Goal: Task Accomplishment & Management: Complete application form

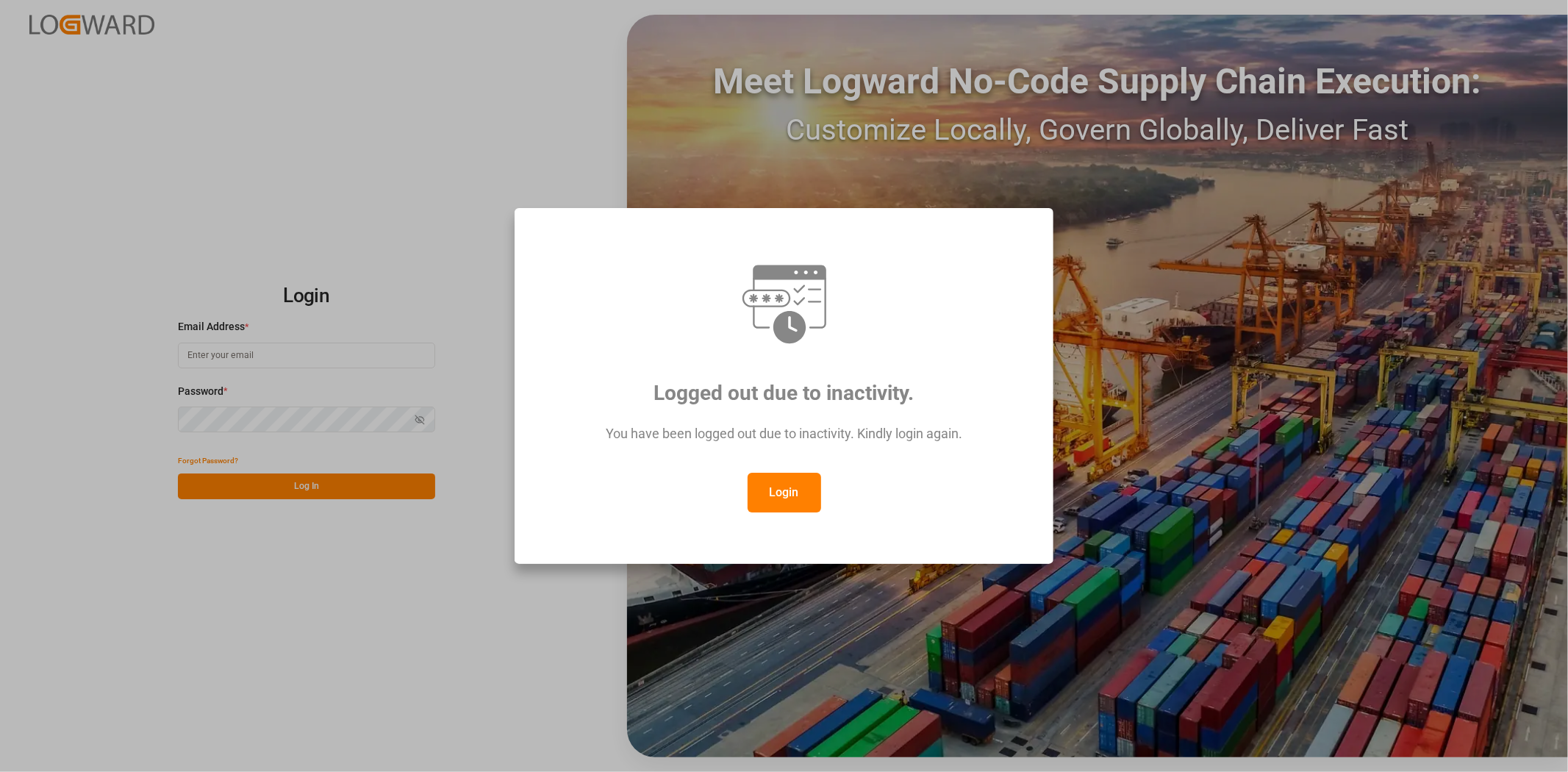
type input "[EMAIL_ADDRESS][DOMAIN_NAME]"
click at [773, 488] on button "Login" at bounding box center [784, 492] width 73 height 40
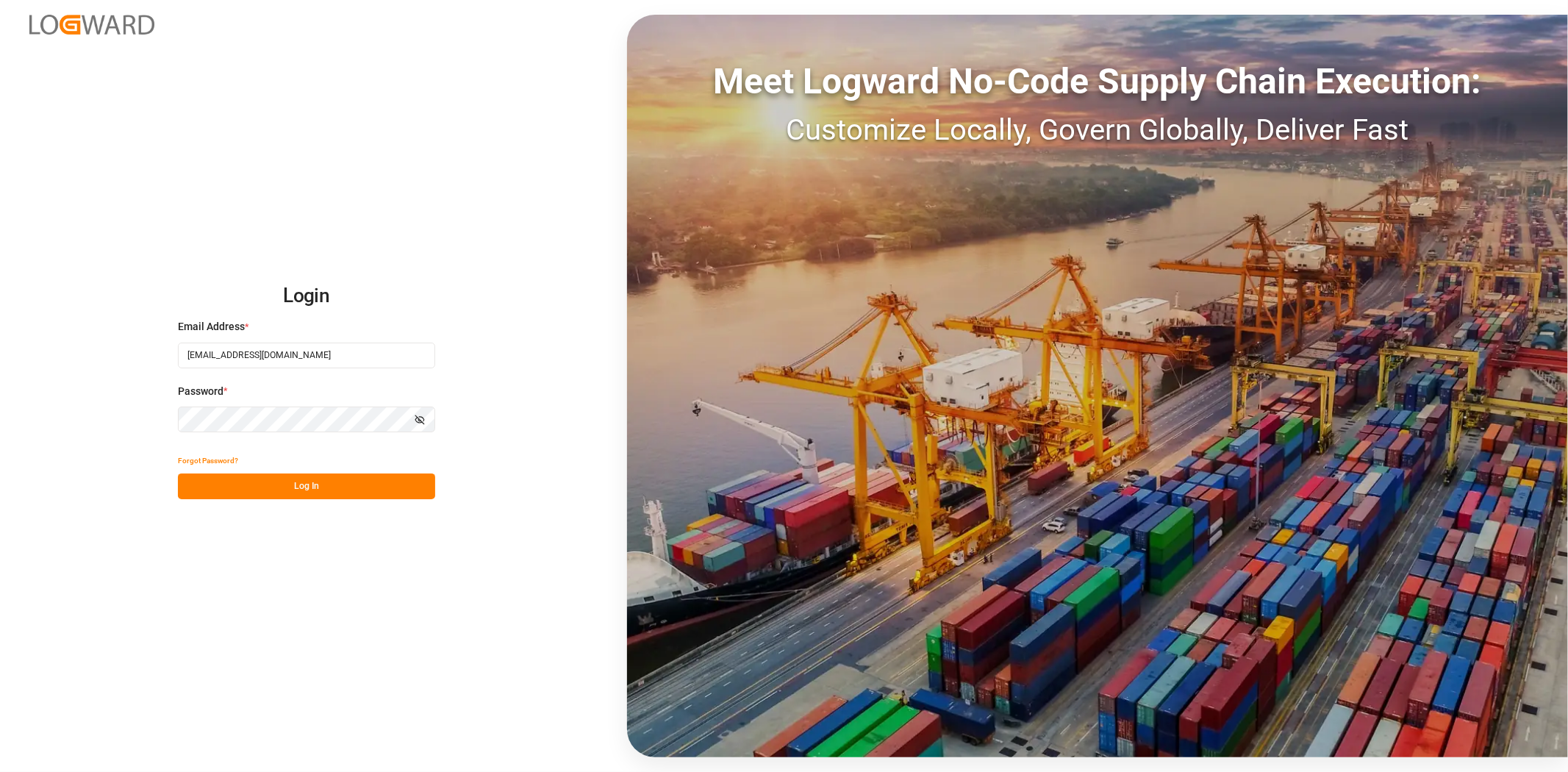
click at [303, 481] on button "Log In" at bounding box center [307, 486] width 257 height 25
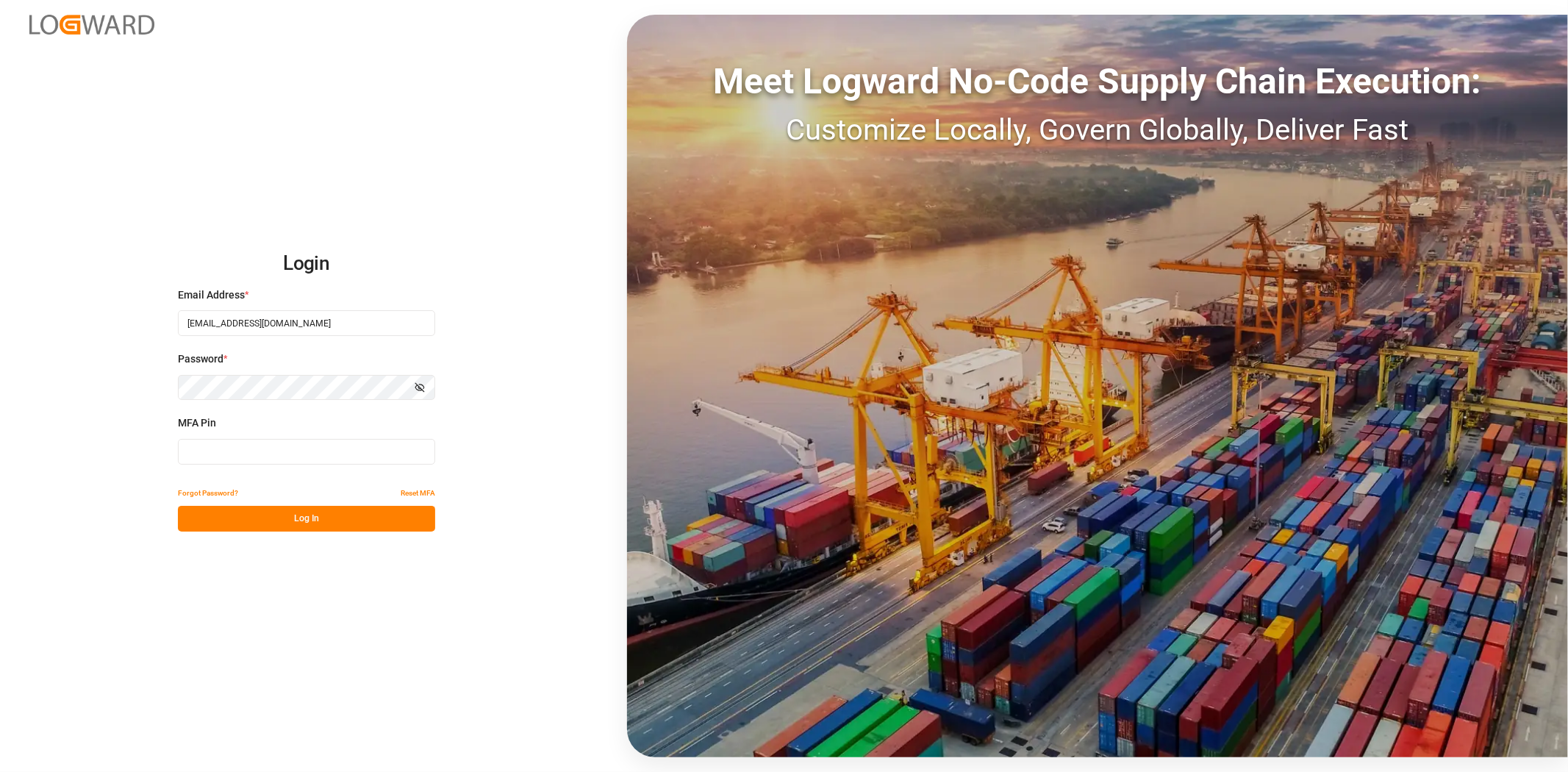
click at [233, 456] on input at bounding box center [307, 452] width 257 height 25
type input "640546"
click at [247, 511] on button "Log In" at bounding box center [307, 519] width 257 height 25
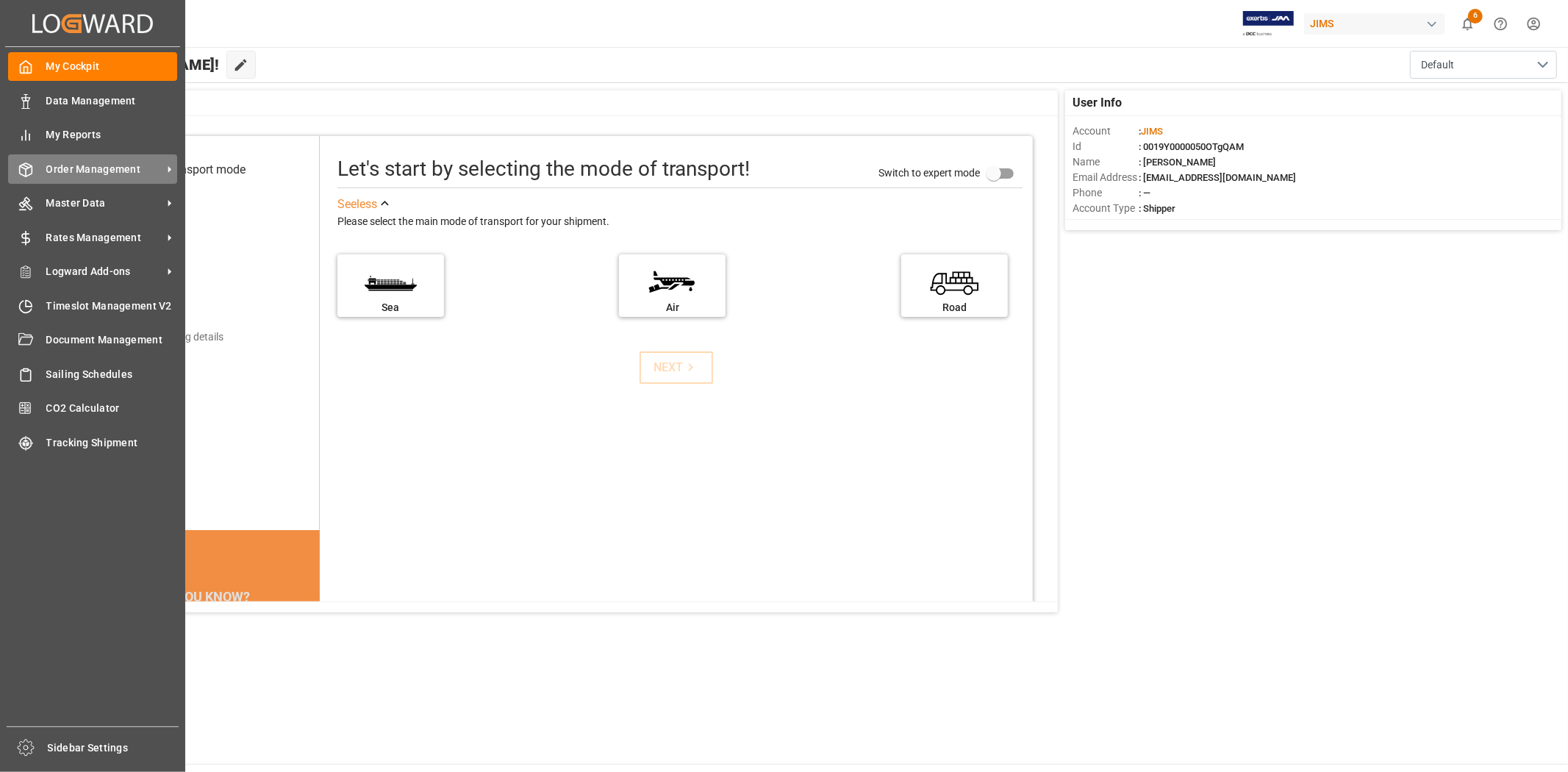
click at [68, 167] on span "Order Management" at bounding box center [104, 169] width 116 height 15
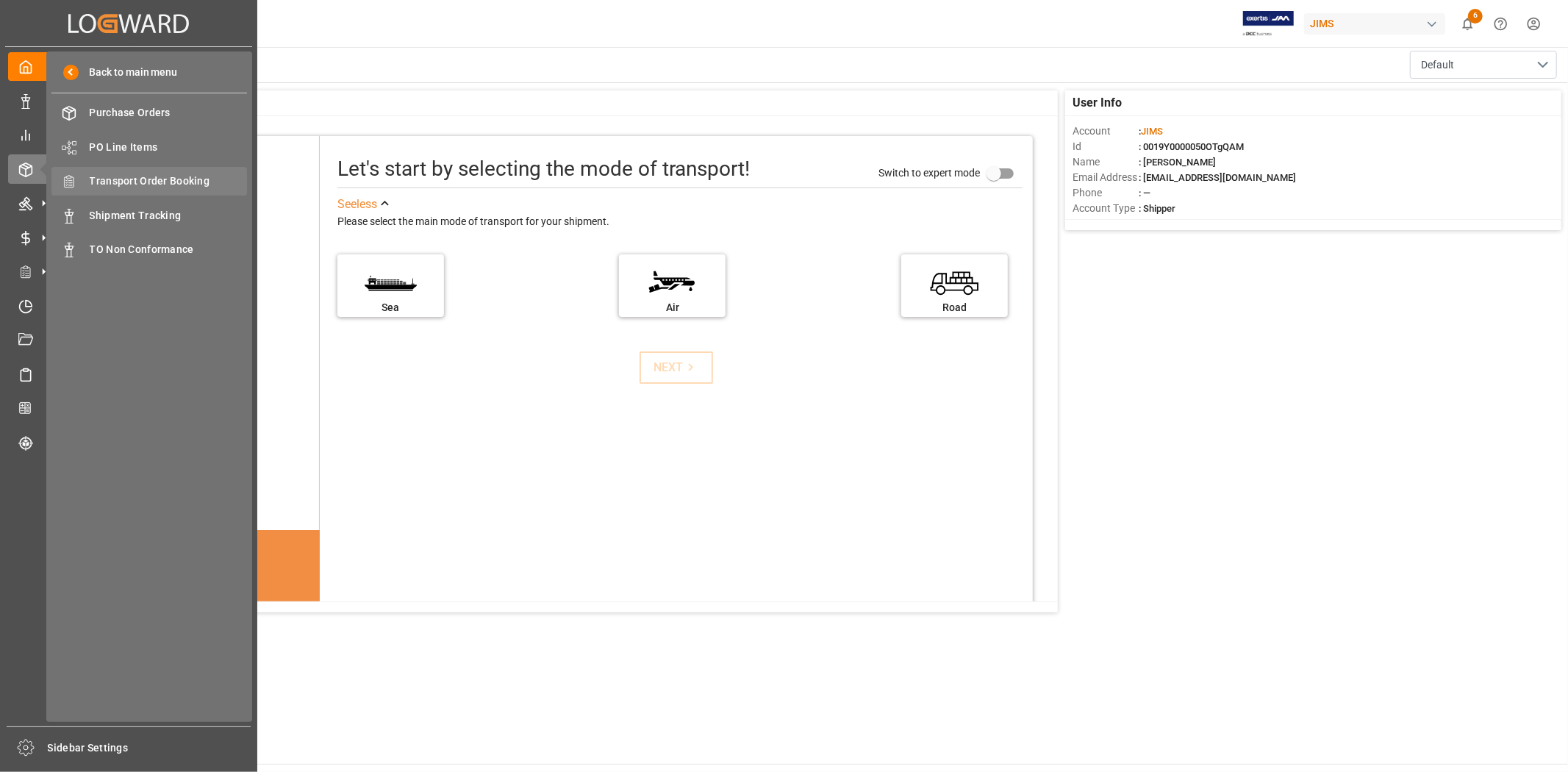
click at [147, 182] on span "Transport Order Booking" at bounding box center [168, 181] width 158 height 15
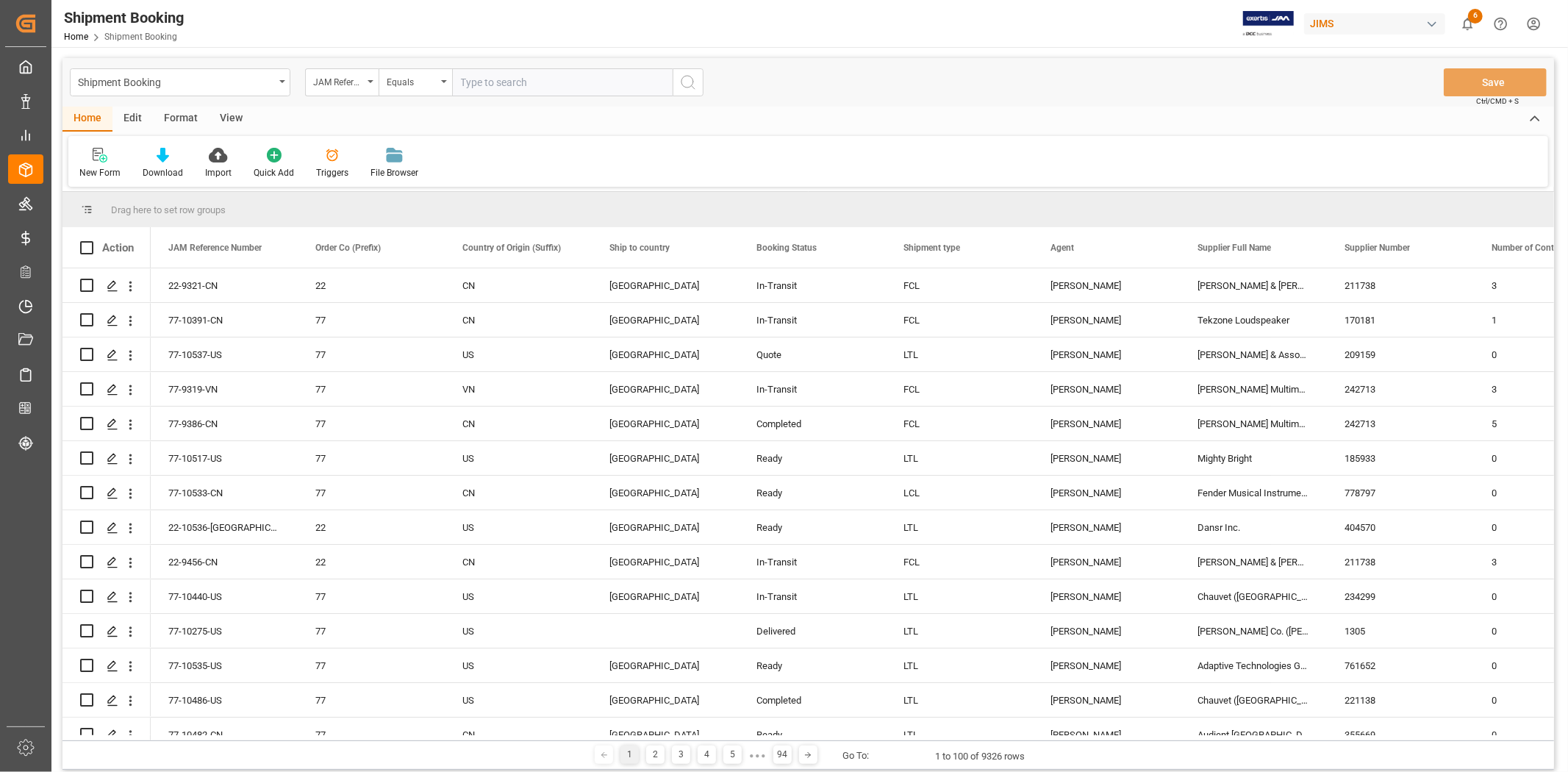
click at [490, 79] on input "text" at bounding box center [563, 82] width 221 height 28
type input "Universal Electronics BV ([GEOGRAPHIC_DATA])"
click at [86, 167] on div "New Form" at bounding box center [100, 173] width 41 height 14
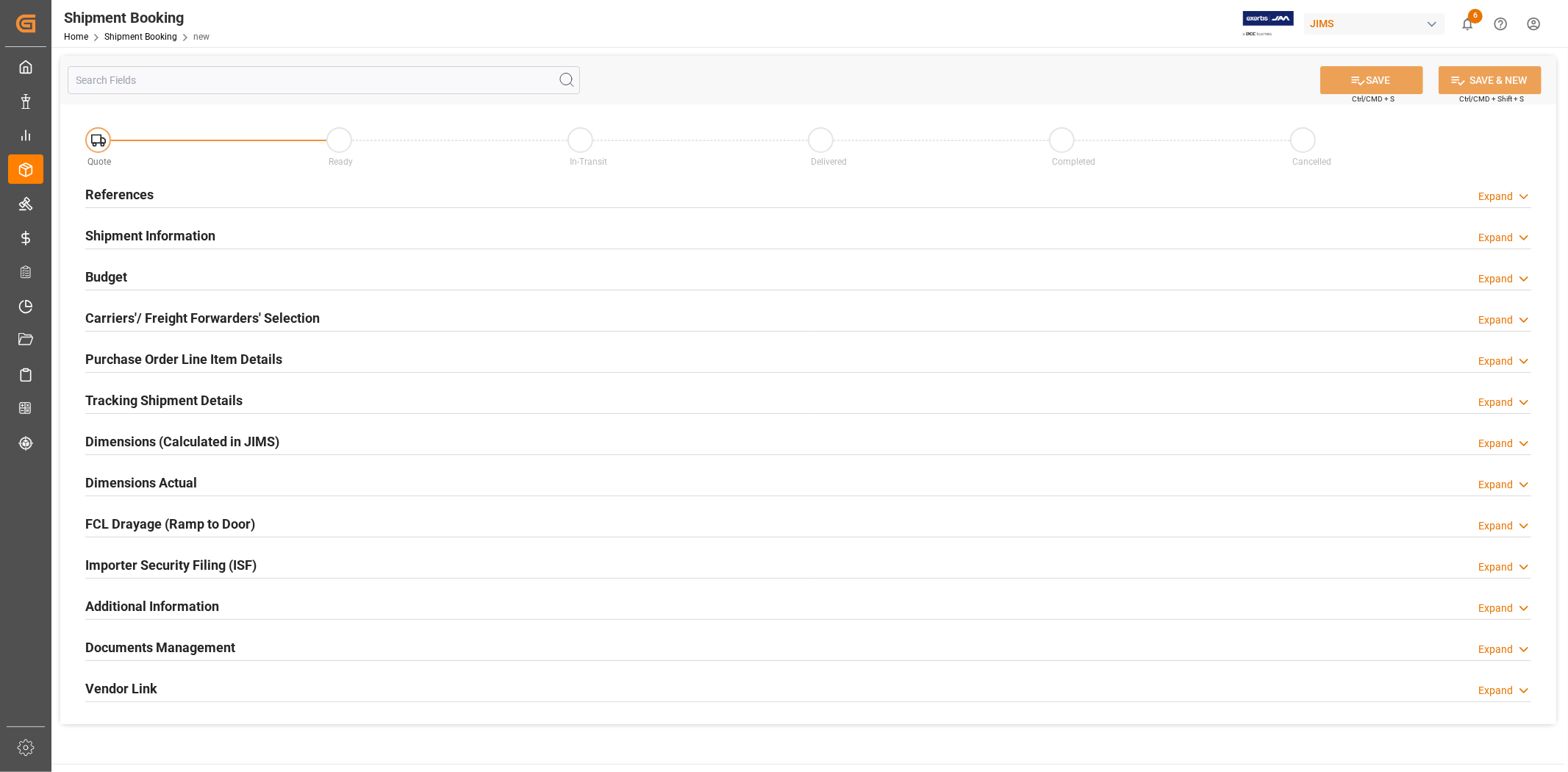
click at [103, 188] on h2 "References" at bounding box center [120, 195] width 69 height 20
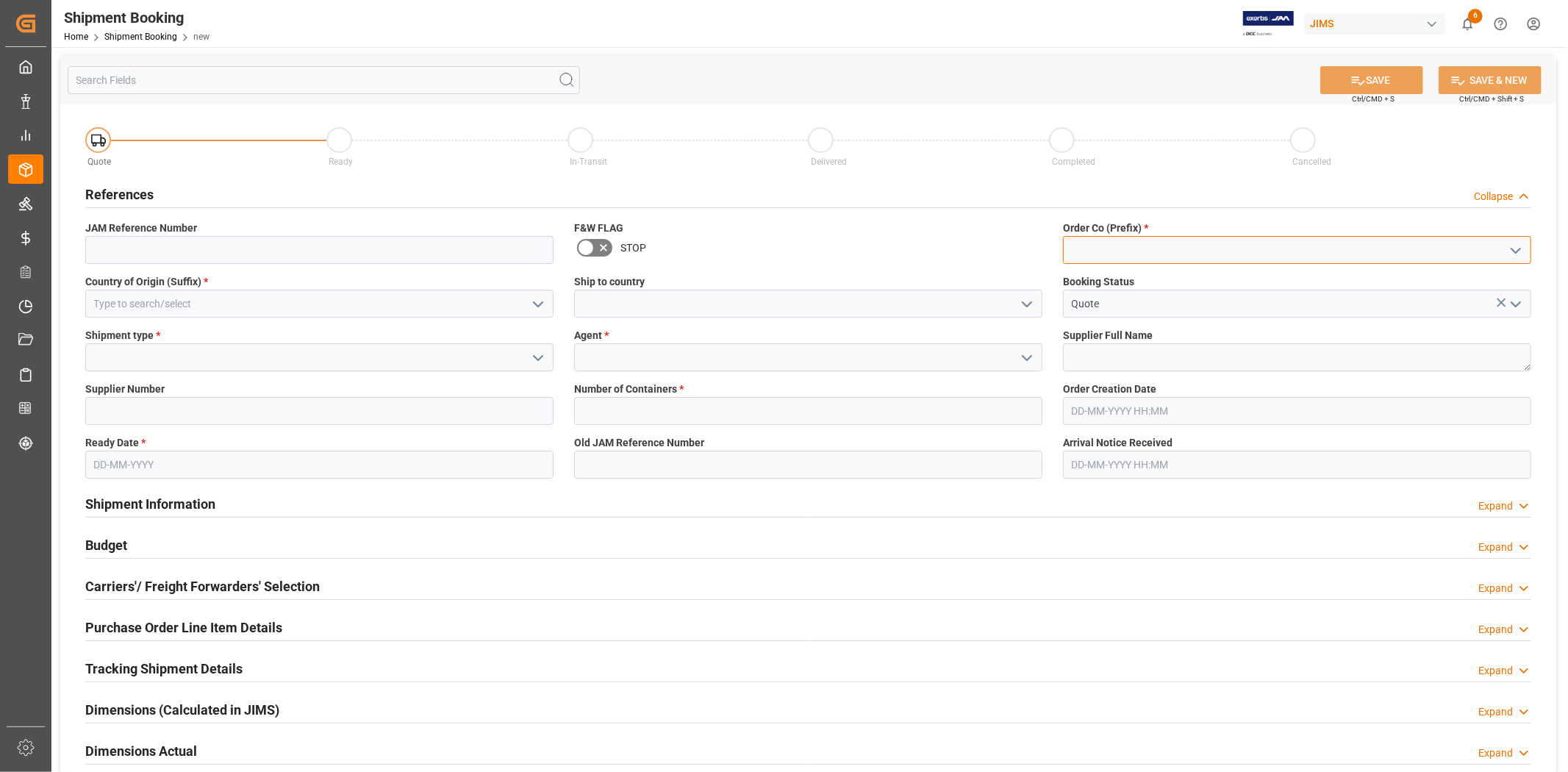
click at [1100, 243] on input at bounding box center [1296, 250] width 468 height 28
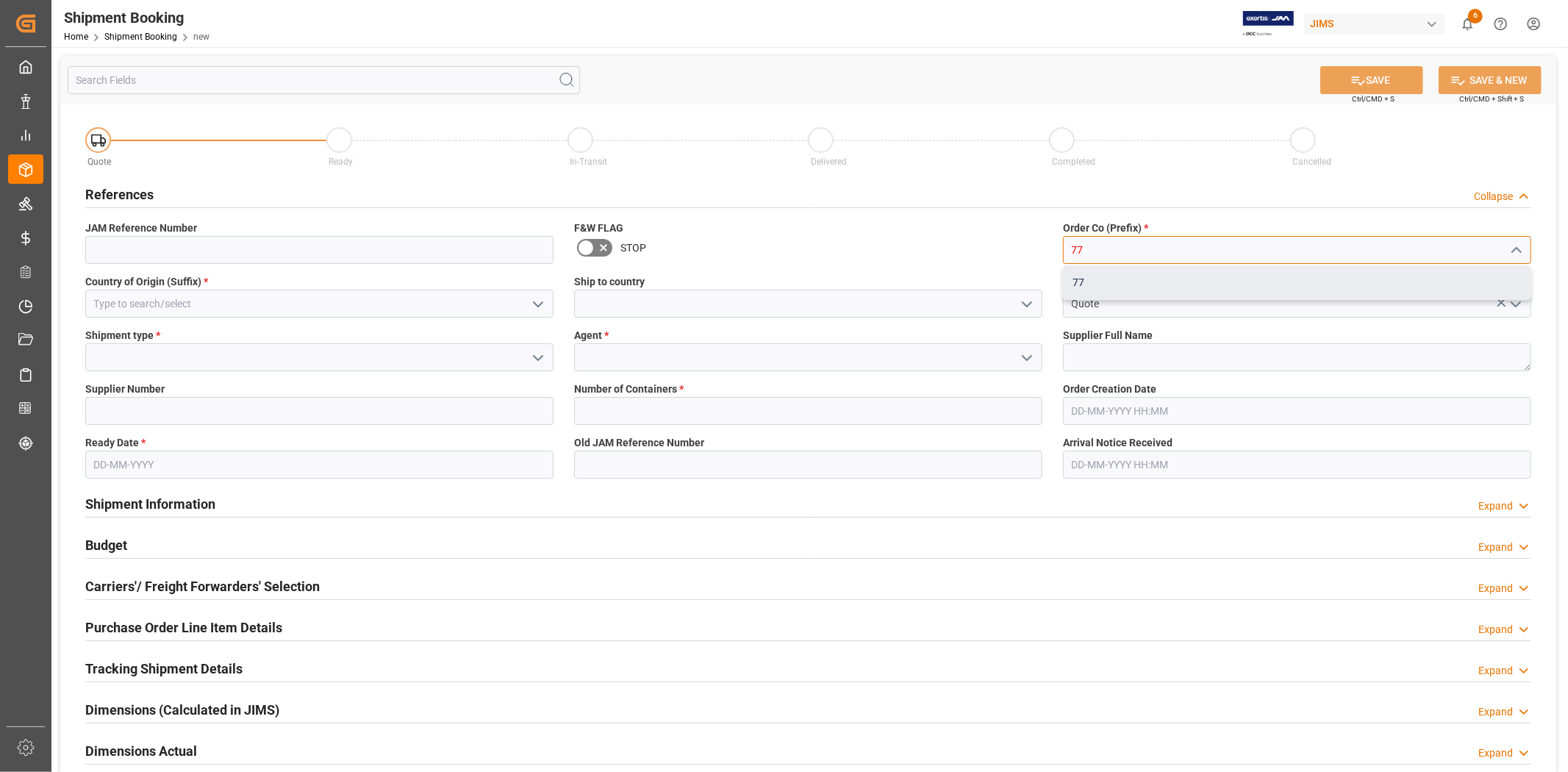
click at [1083, 274] on div "77" at bounding box center [1297, 282] width 467 height 33
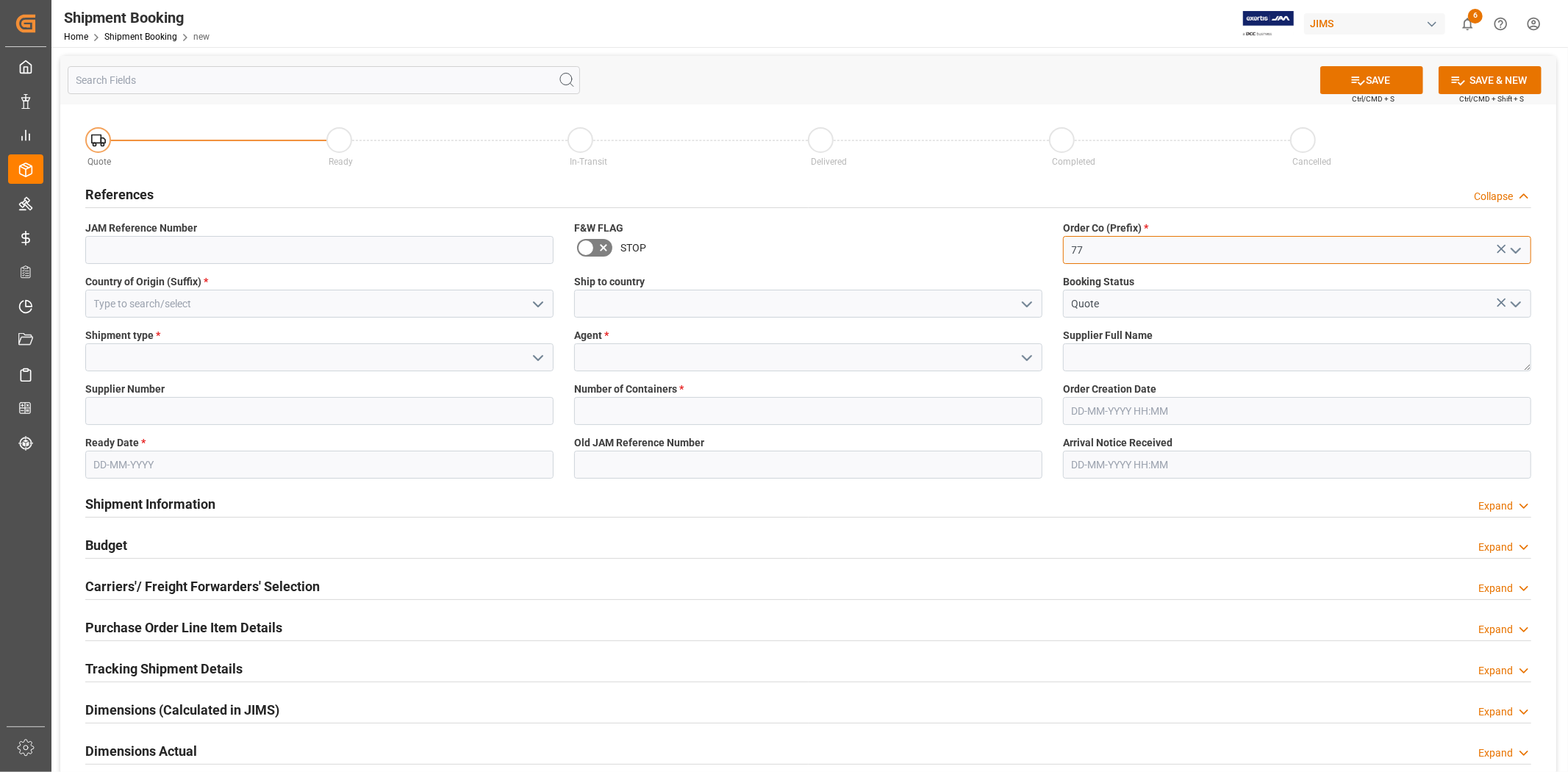
type input "77"
click at [534, 310] on icon "open menu" at bounding box center [538, 304] width 17 height 17
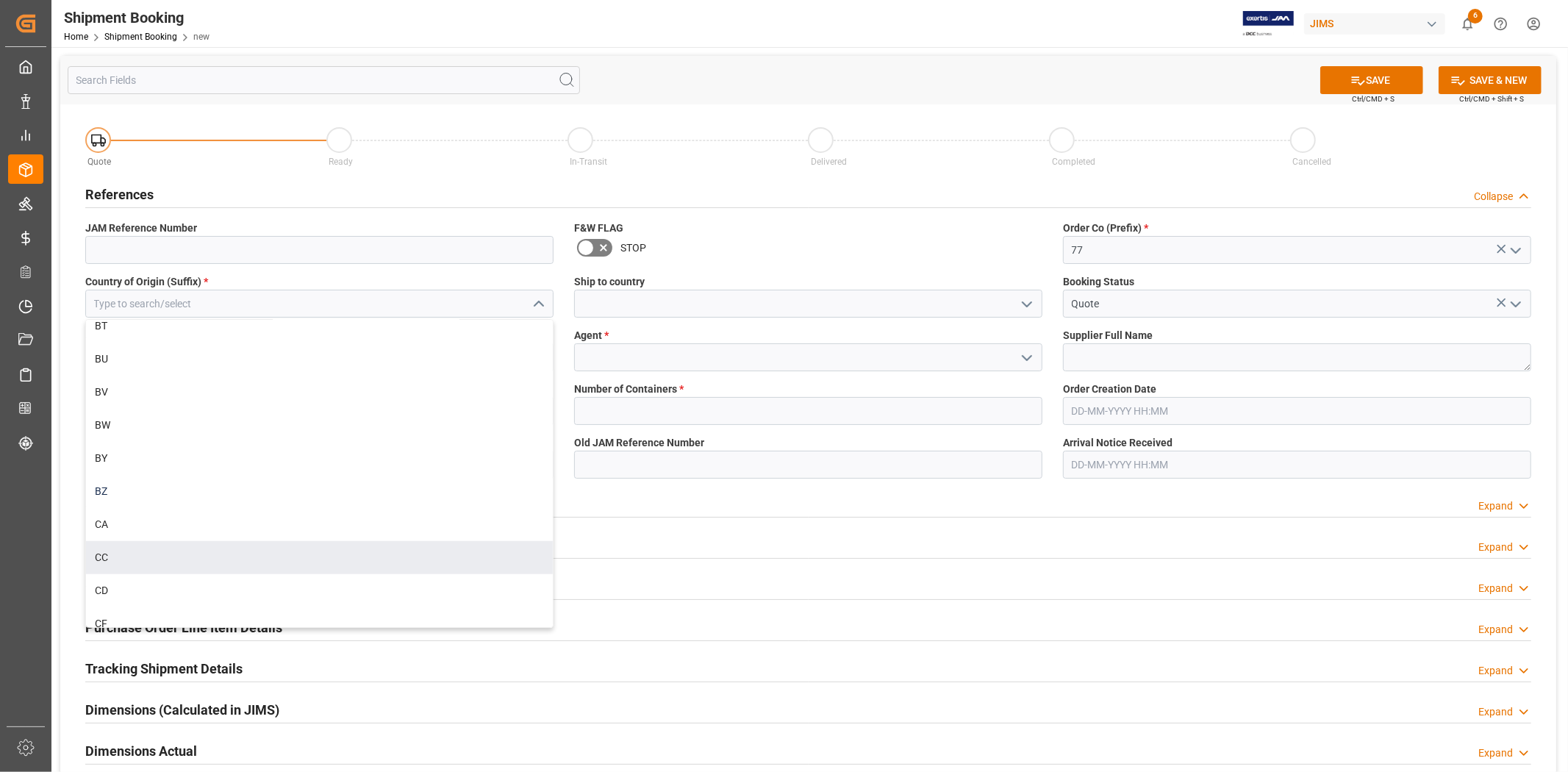
scroll to position [1225, 0]
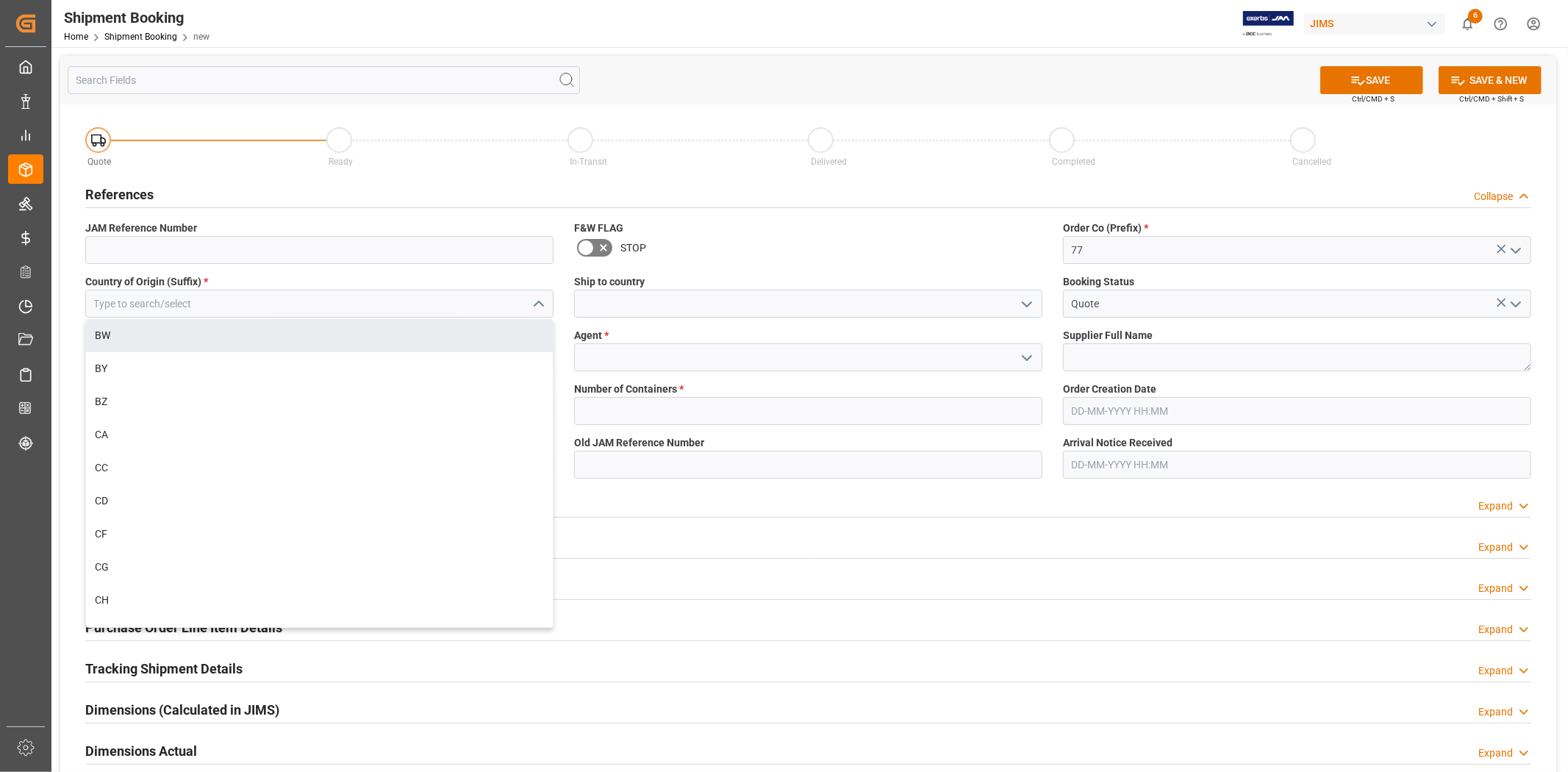
click at [235, 277] on label "Country of Origin (Suffix) *" at bounding box center [319, 281] width 468 height 15
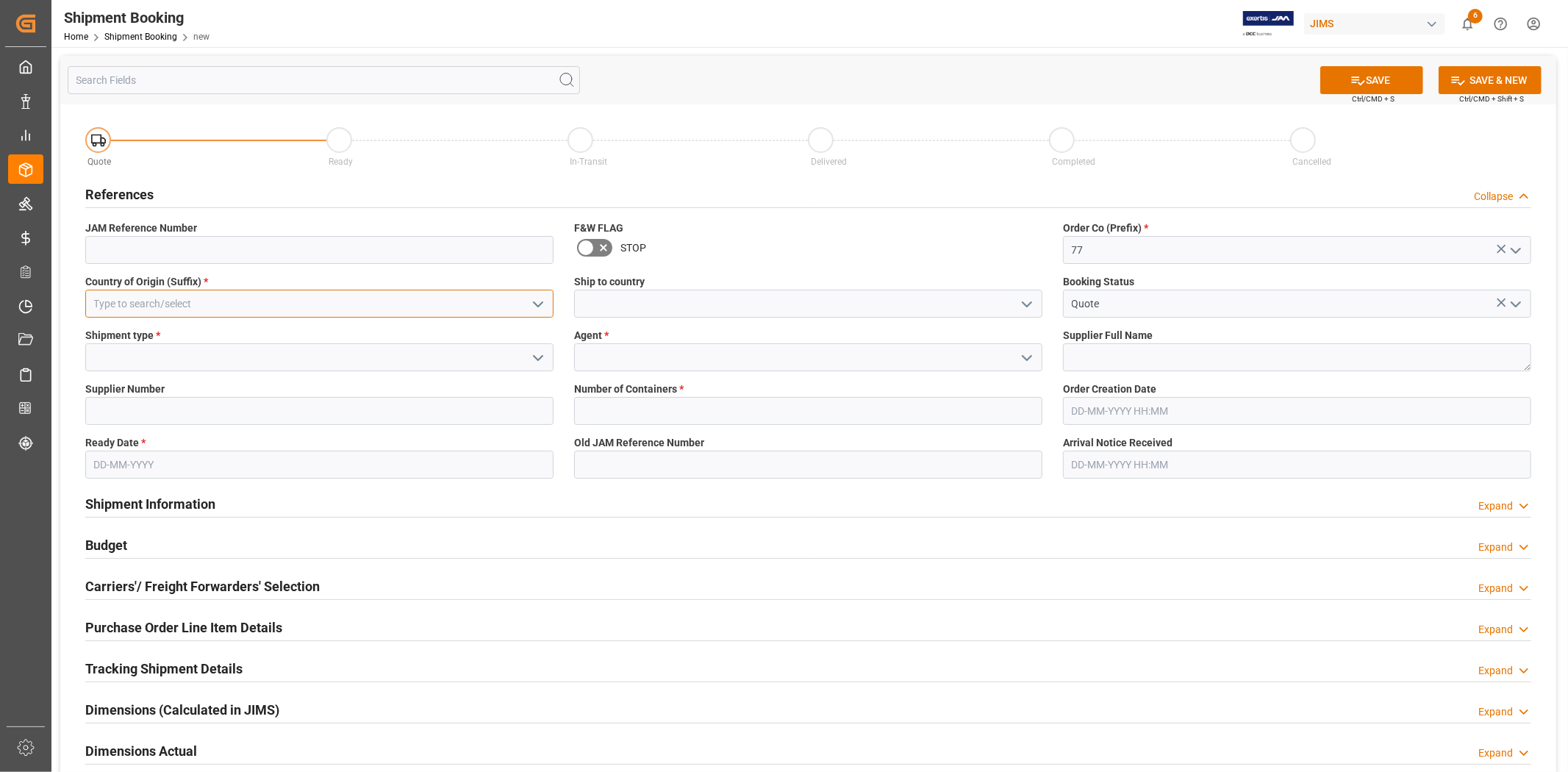
click at [229, 311] on input at bounding box center [319, 303] width 468 height 28
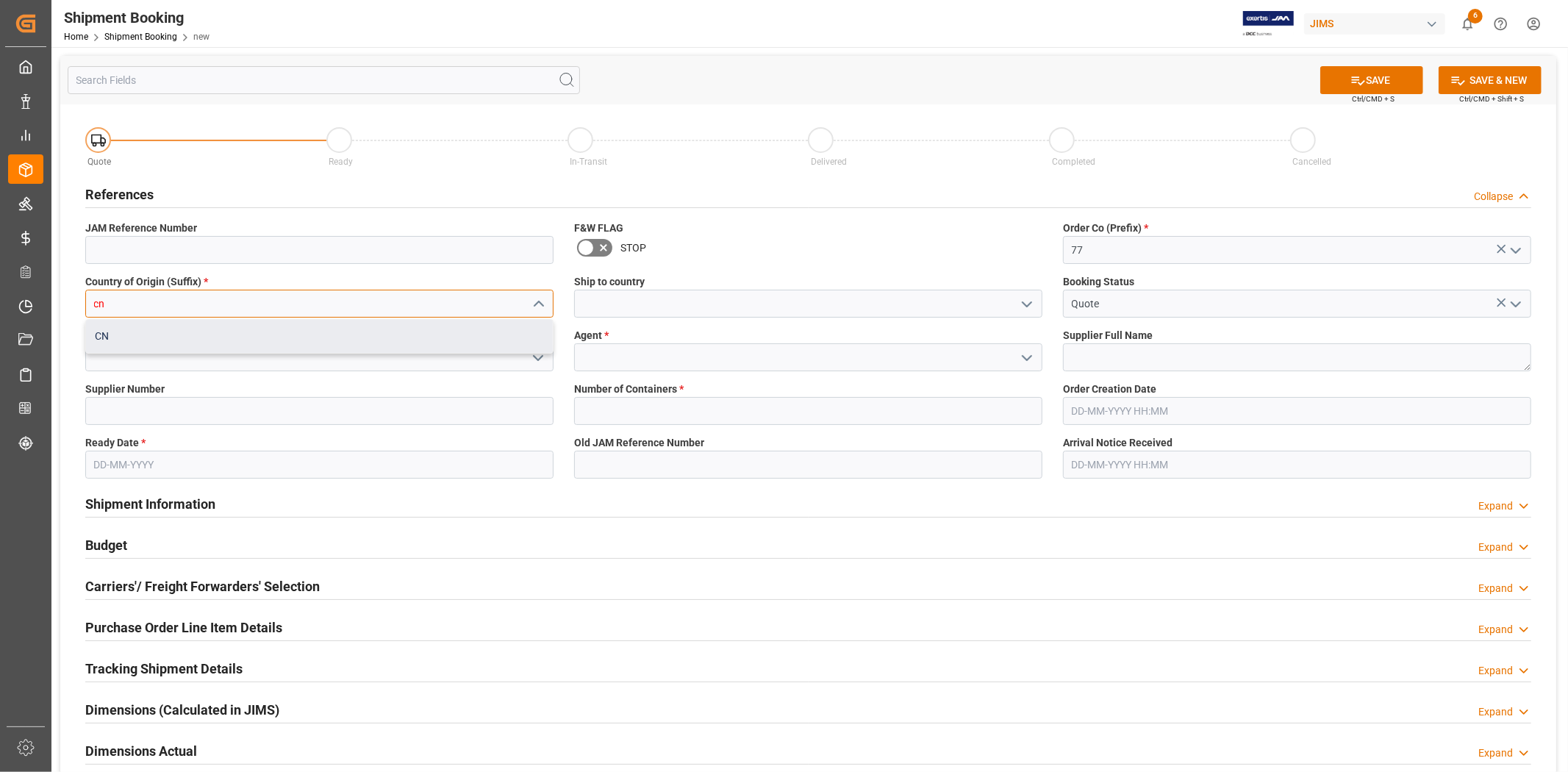
click at [109, 327] on div "CN" at bounding box center [320, 336] width 467 height 33
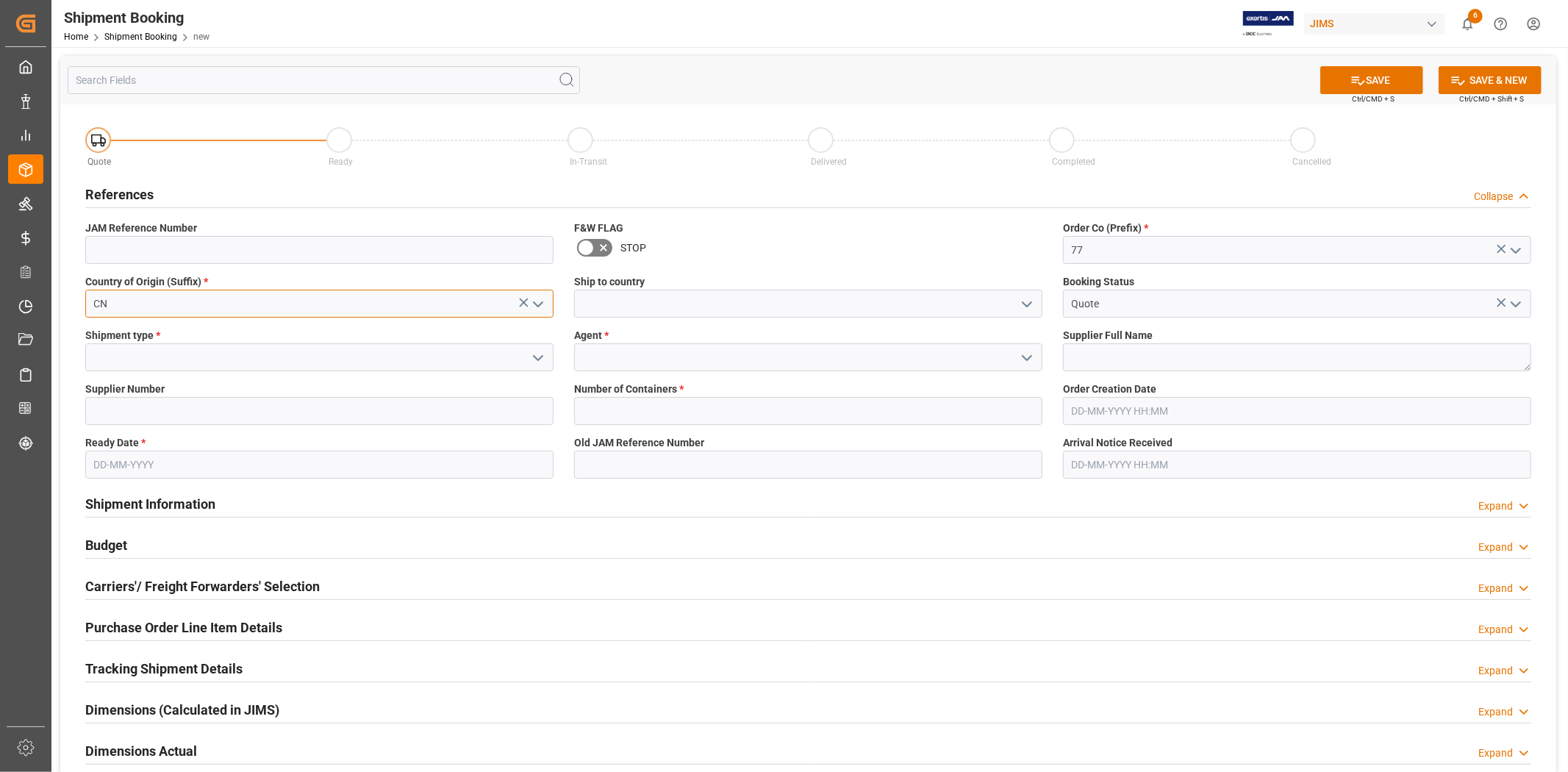
type input "CN"
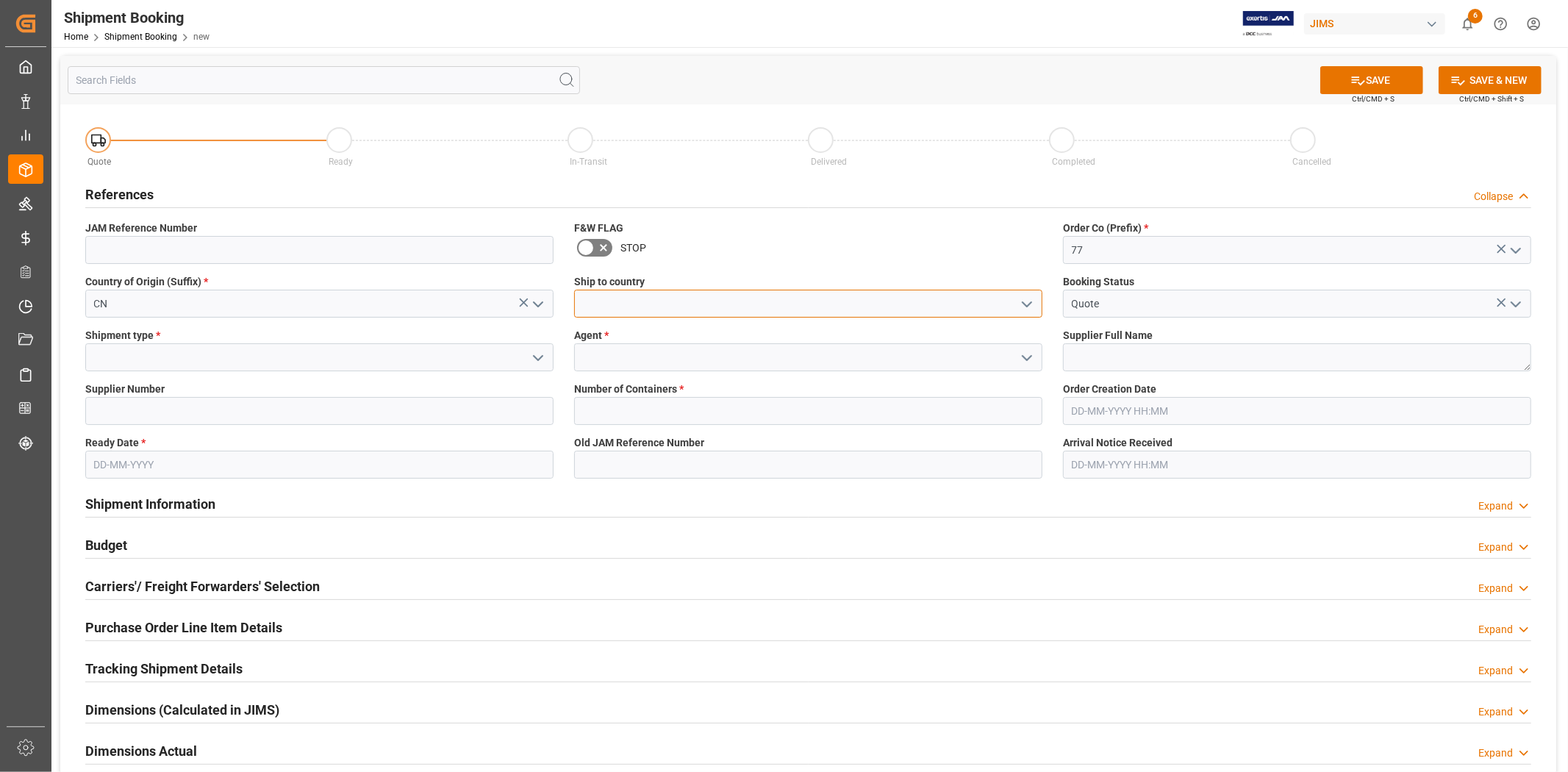
click at [706, 307] on input at bounding box center [808, 303] width 468 height 28
type input "[GEOGRAPHIC_DATA]"
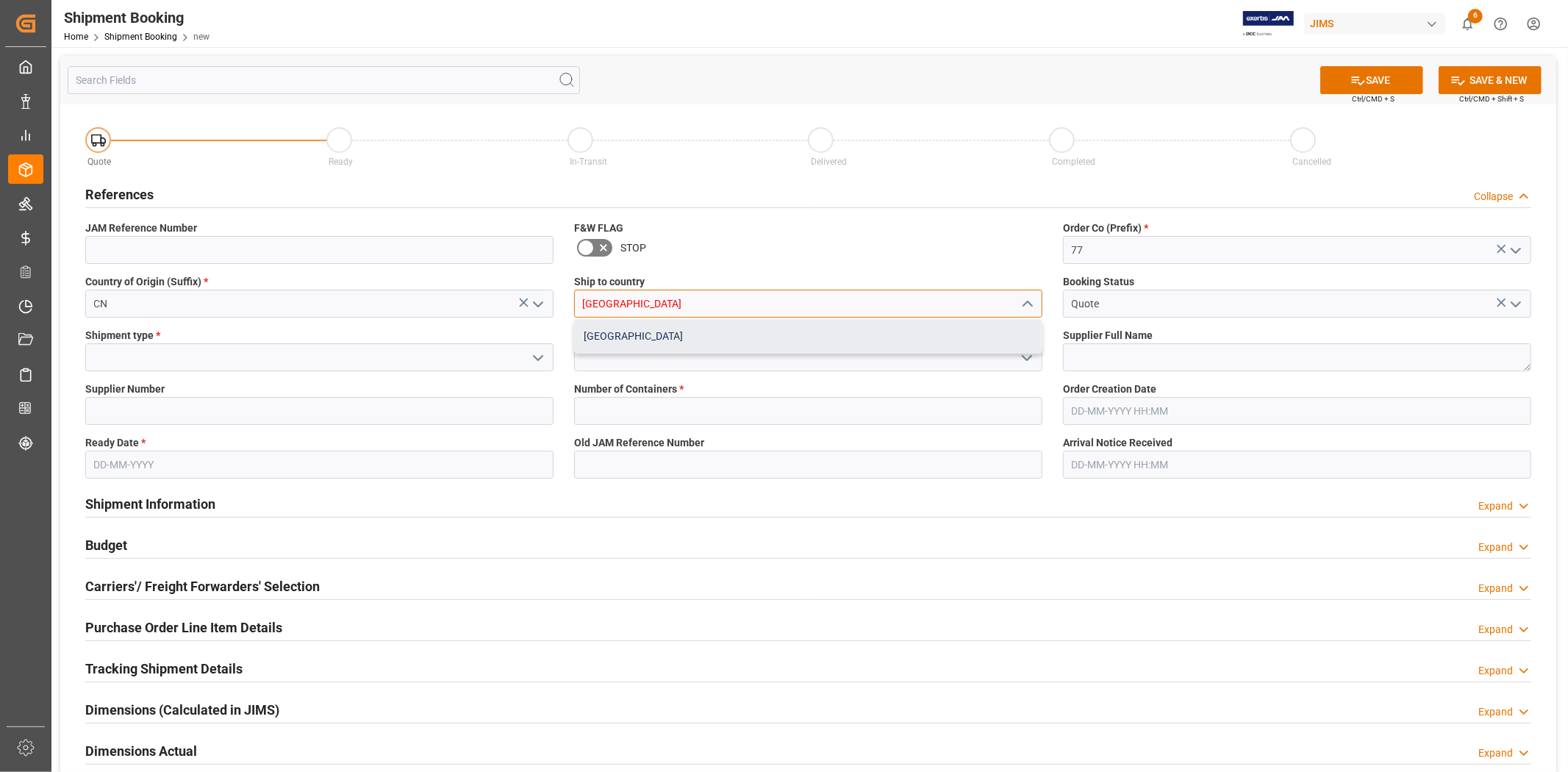
click at [758, 349] on div "[GEOGRAPHIC_DATA]" at bounding box center [808, 336] width 467 height 33
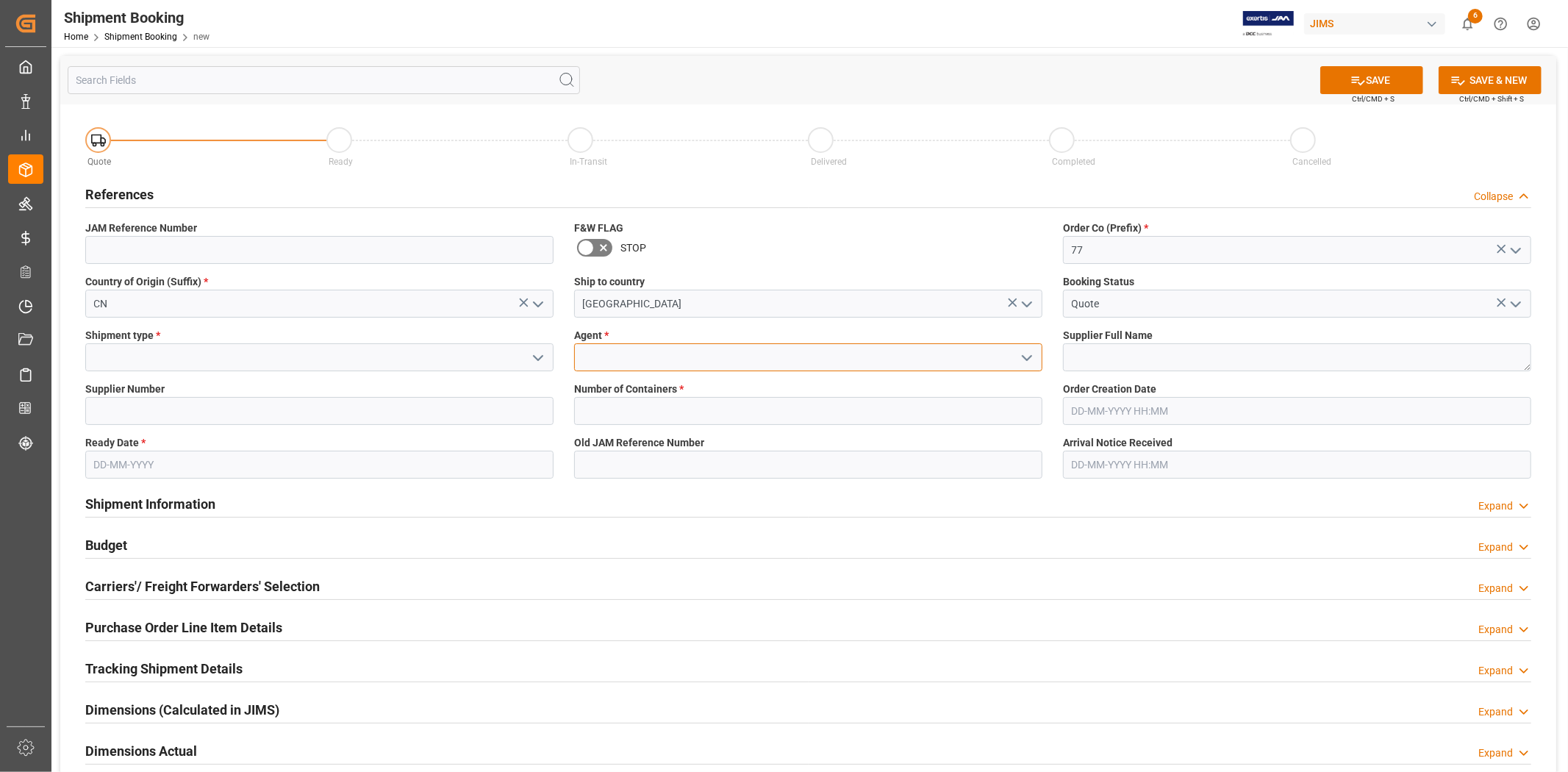
click at [762, 362] on input at bounding box center [808, 357] width 468 height 28
click at [761, 381] on div "[PERSON_NAME]" at bounding box center [808, 390] width 467 height 33
type input "[PERSON_NAME]"
click at [1102, 358] on textarea at bounding box center [1296, 357] width 468 height 28
click at [487, 358] on input at bounding box center [319, 357] width 468 height 28
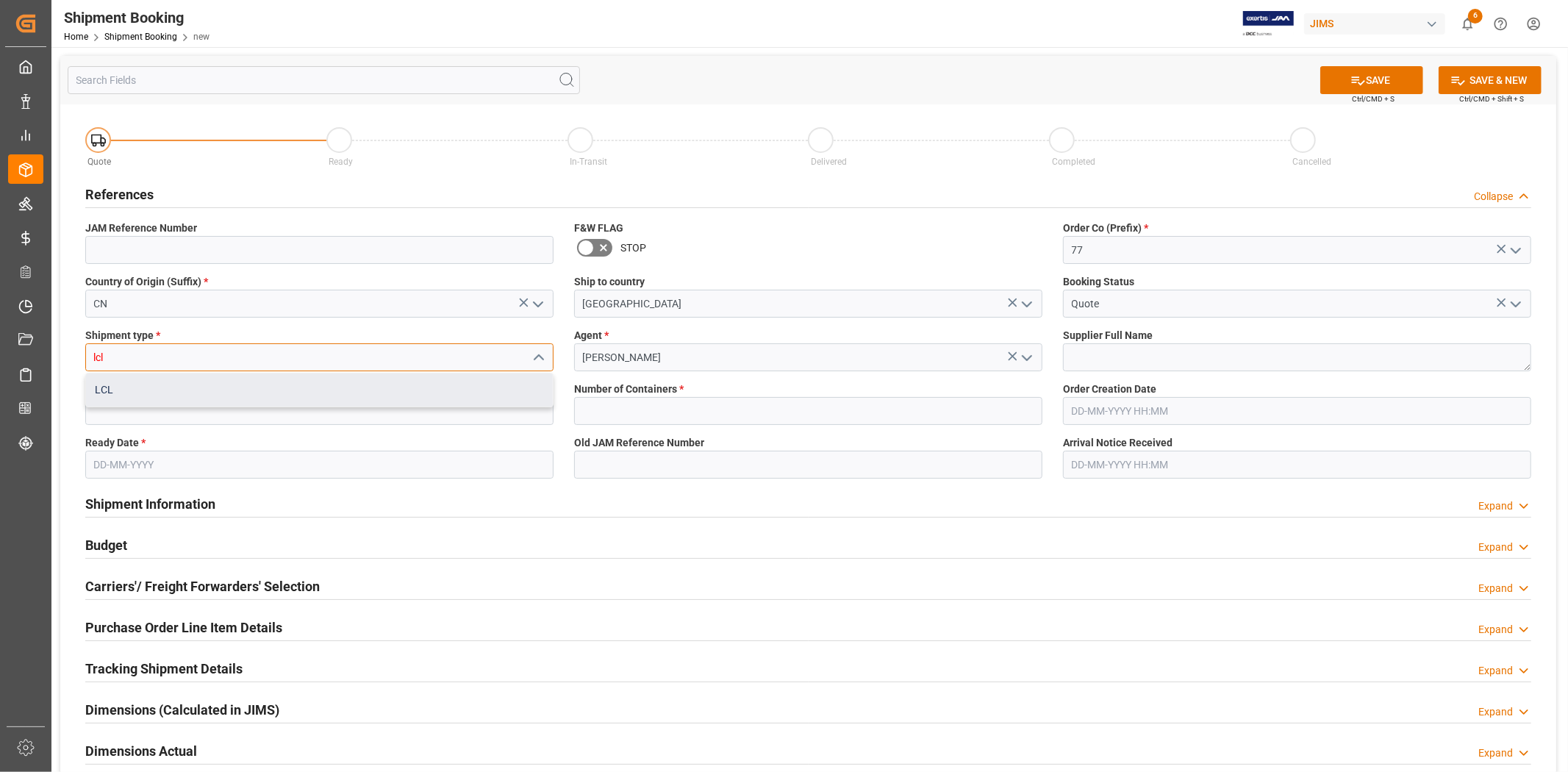
click at [473, 395] on div "LCL" at bounding box center [320, 390] width 467 height 33
type input "LCL"
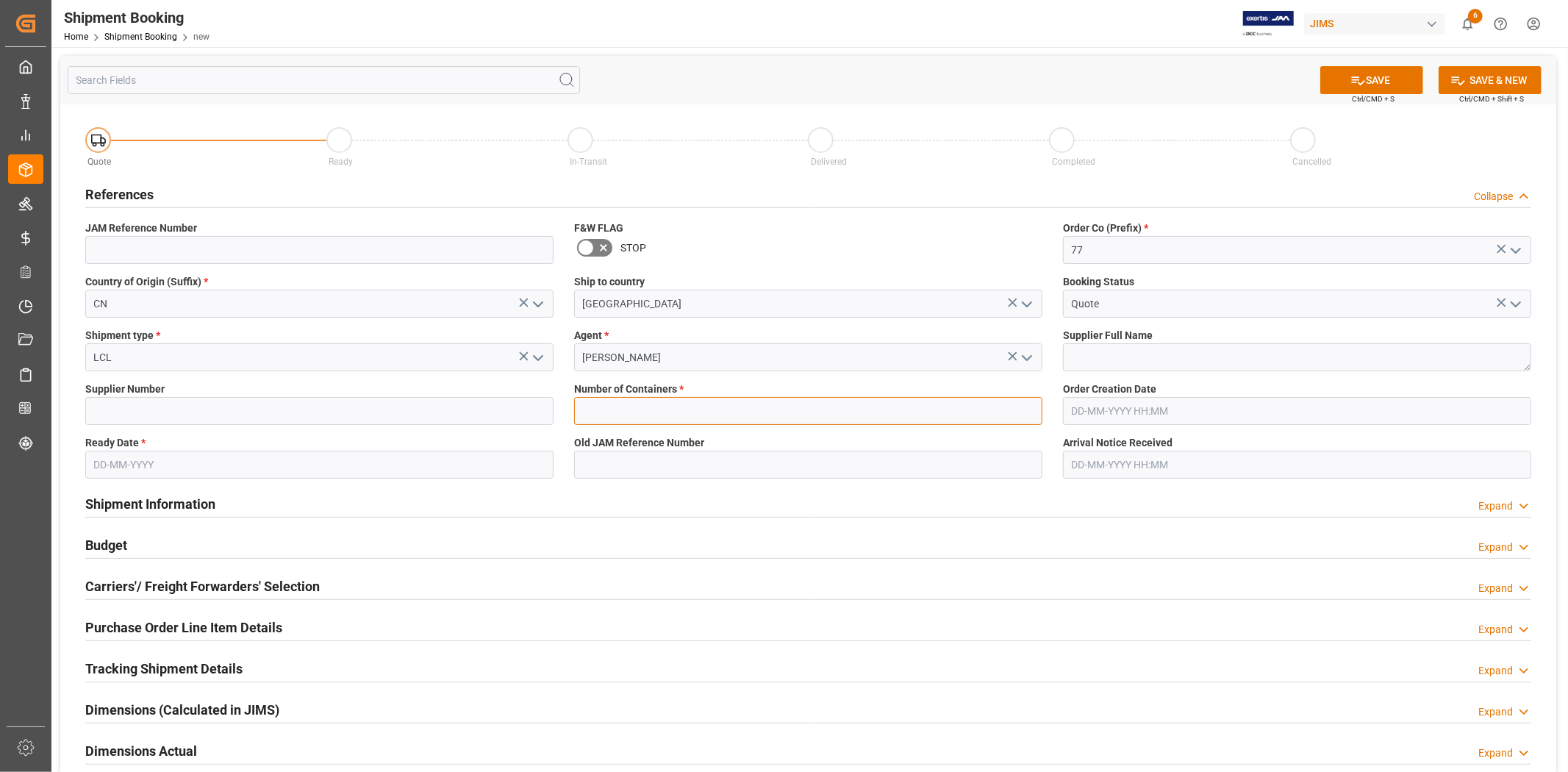
click at [601, 401] on input "text" at bounding box center [808, 411] width 468 height 28
type input "0"
click at [1160, 356] on textarea at bounding box center [1296, 357] width 468 height 28
paste textarea "Universal Electronics BV ([GEOGRAPHIC_DATA])"
type textarea "Universal Electronics BV ([GEOGRAPHIC_DATA])"
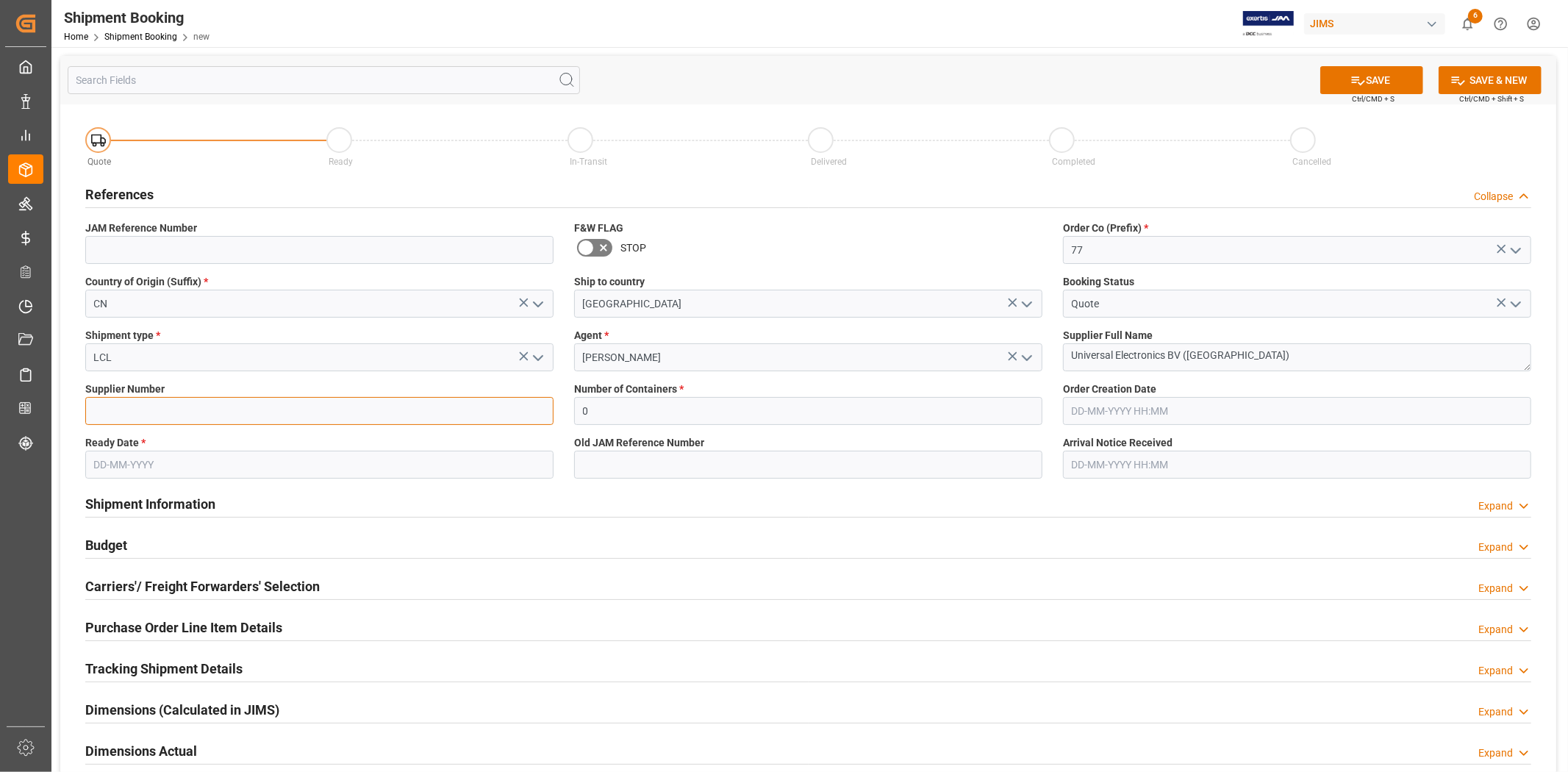
click at [311, 403] on input at bounding box center [319, 411] width 468 height 28
type input "609961"
click at [539, 466] on input "text" at bounding box center [319, 464] width 468 height 28
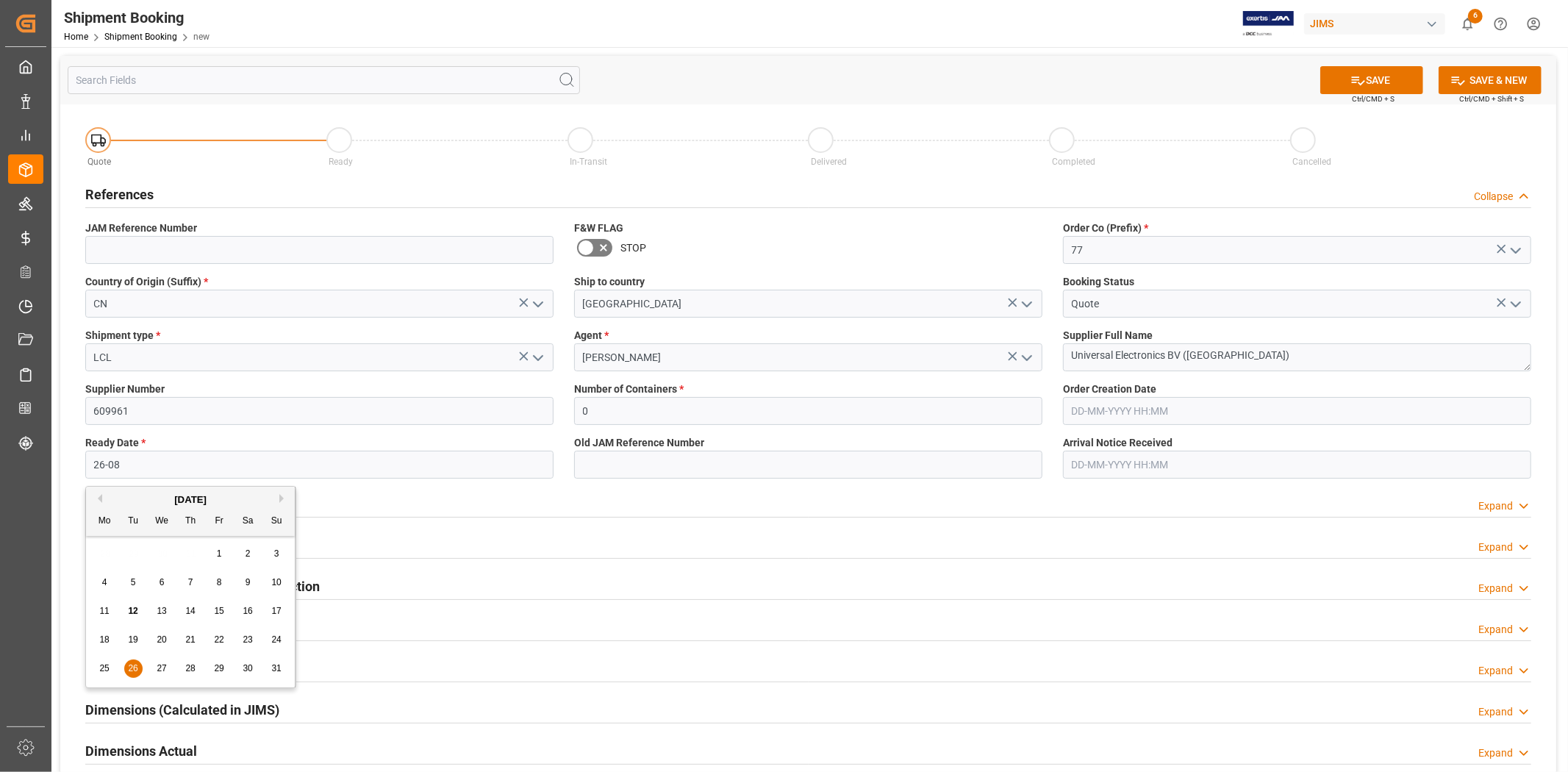
type input "[DATE]"
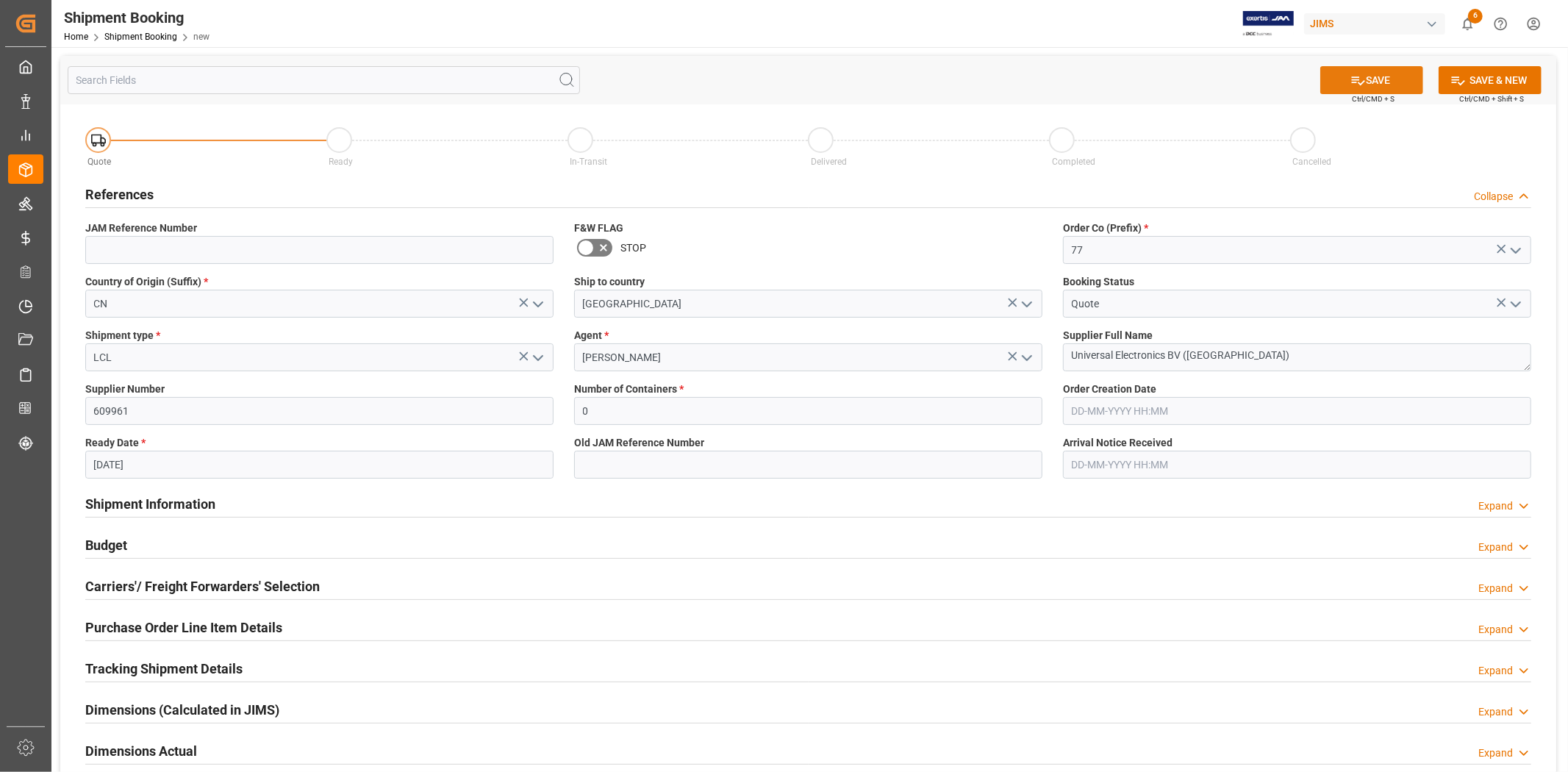
click at [1364, 79] on button "SAVE" at bounding box center [1372, 80] width 103 height 28
